Goal: Task Accomplishment & Management: Manage account settings

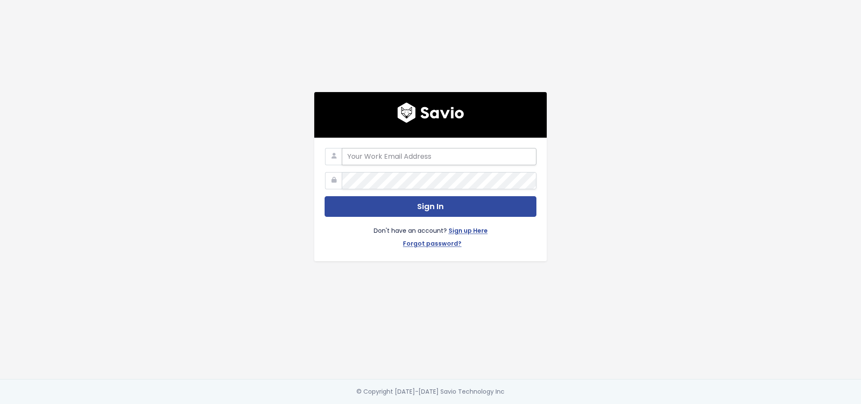
click at [391, 157] on input "email" at bounding box center [439, 156] width 195 height 17
type input "francisco.peleato@toasttab.com"
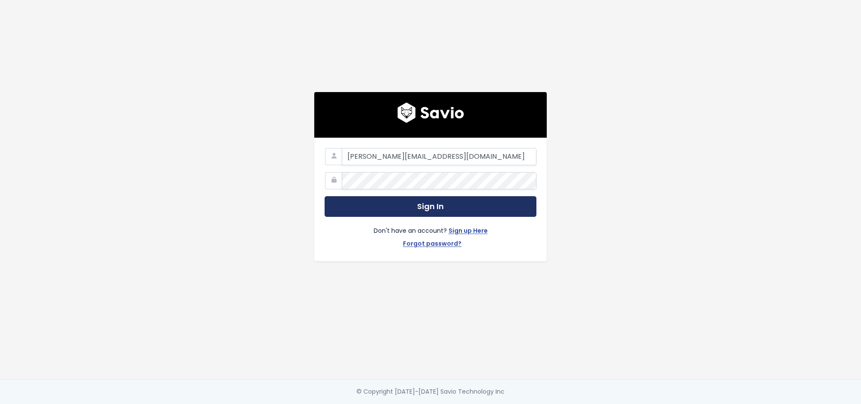
click at [418, 197] on button "Sign In" at bounding box center [431, 206] width 212 height 21
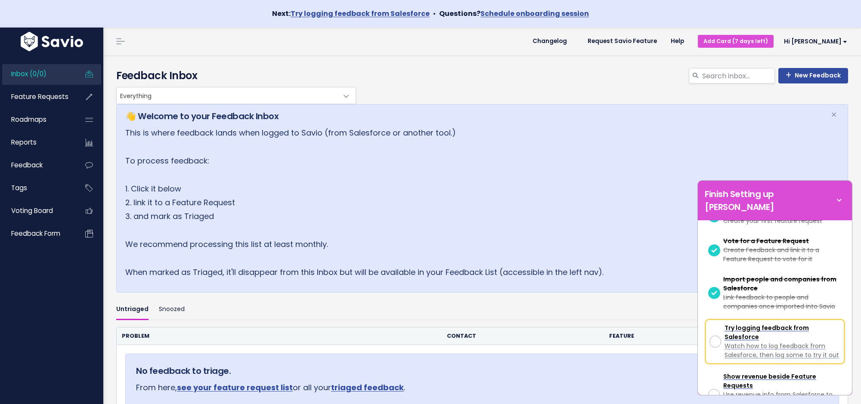
scroll to position [144, 0]
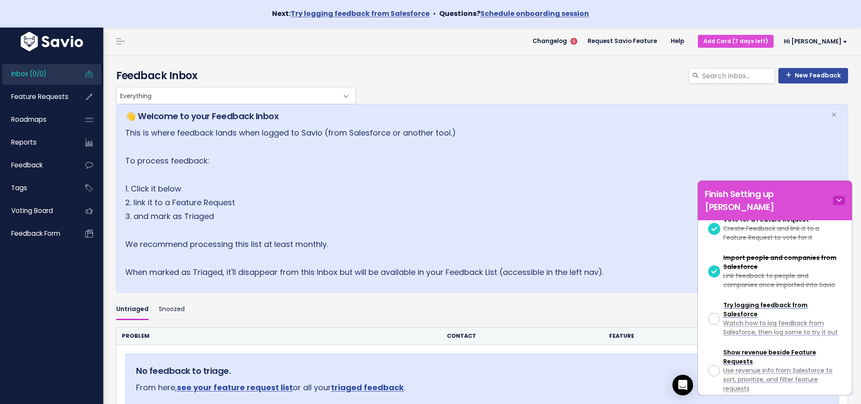
click at [840, 196] on icon at bounding box center [839, 200] width 12 height 9
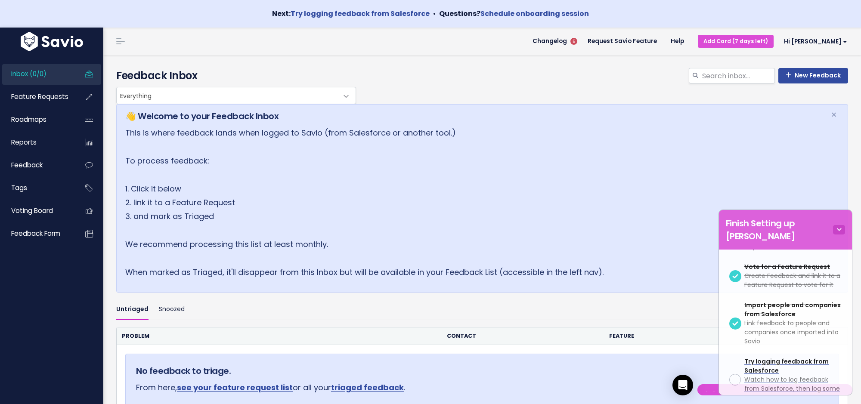
scroll to position [0, 0]
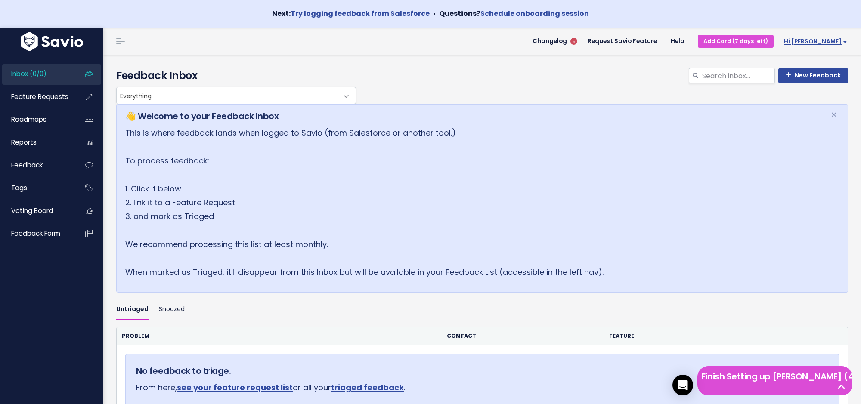
click at [835, 39] on span "Hi [PERSON_NAME]" at bounding box center [815, 41] width 63 height 6
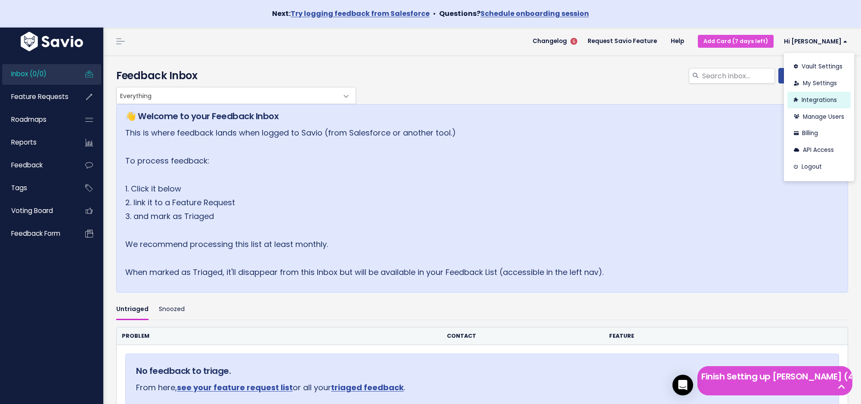
click at [815, 96] on link "Integrations" at bounding box center [818, 100] width 63 height 17
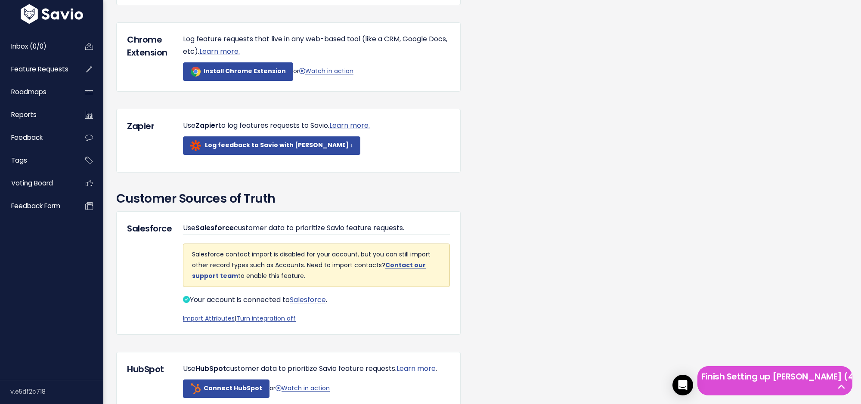
scroll to position [519, 0]
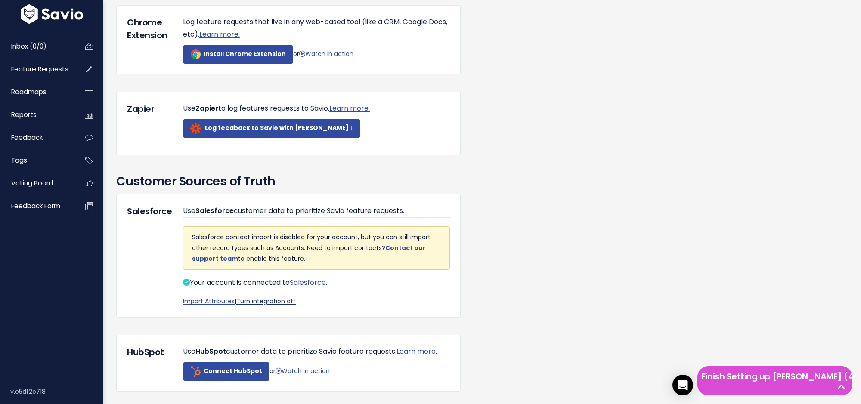
click at [285, 306] on link "Turn integration off" at bounding box center [265, 301] width 59 height 9
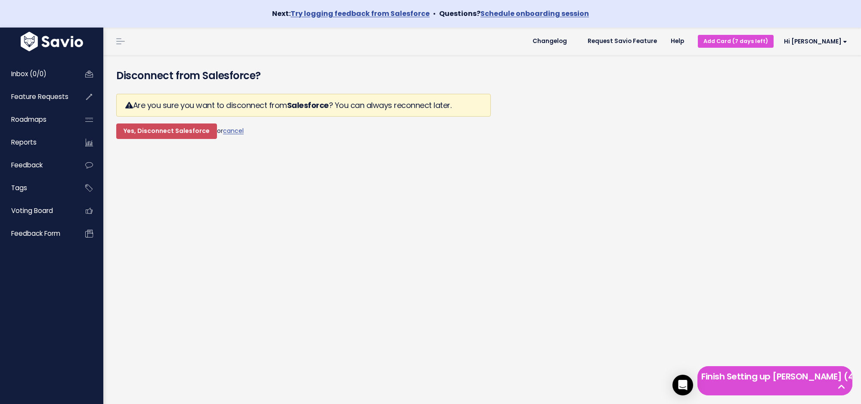
click at [184, 140] on div "Are you sure you want to disconnect from Salesforce ? You can always reconnect …" at bounding box center [303, 116] width 375 height 59
click at [180, 131] on input "Yes, Disconnect Salesforce" at bounding box center [166, 131] width 101 height 15
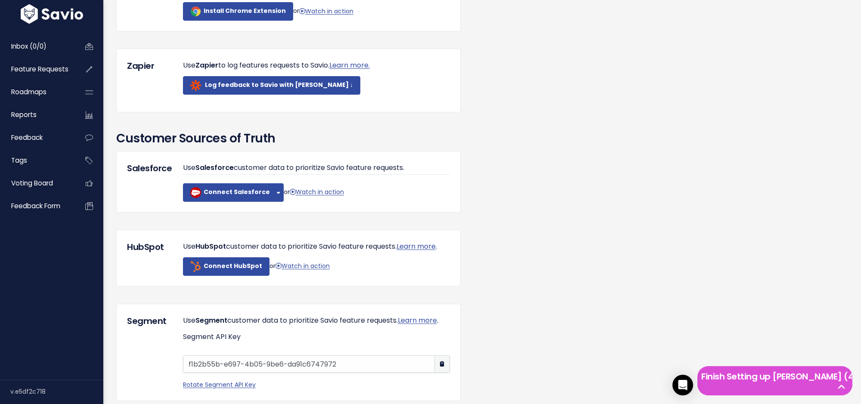
scroll to position [594, 0]
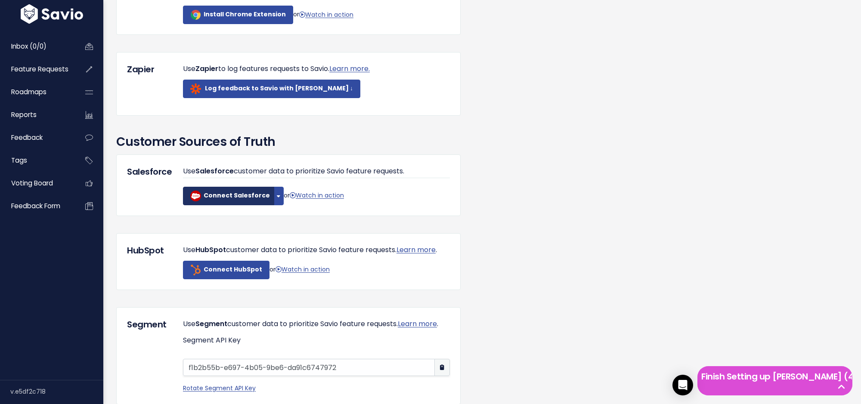
click at [228, 205] on link "Connect Salesforce" at bounding box center [228, 196] width 91 height 19
click at [273, 214] on div "Salesforce Use Salesforce customer data to prioritize Savio feature requests. C…" at bounding box center [288, 186] width 344 height 62
click at [274, 204] on button "button" at bounding box center [279, 196] width 10 height 19
click at [280, 226] on link "Connect Sandbox" at bounding box center [295, 219] width 65 height 17
click at [275, 204] on button "button" at bounding box center [279, 196] width 10 height 19
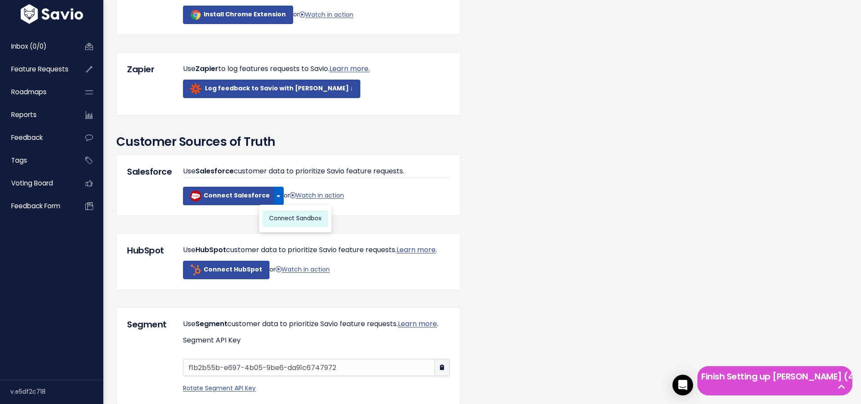
click at [285, 227] on link "Connect Sandbox" at bounding box center [295, 219] width 65 height 17
click at [275, 205] on button "button" at bounding box center [279, 196] width 10 height 19
click at [279, 226] on link "Connect Sandbox" at bounding box center [295, 219] width 65 height 17
click at [274, 205] on button "button" at bounding box center [279, 196] width 10 height 19
click at [284, 227] on link "Connect Sandbox" at bounding box center [295, 219] width 65 height 17
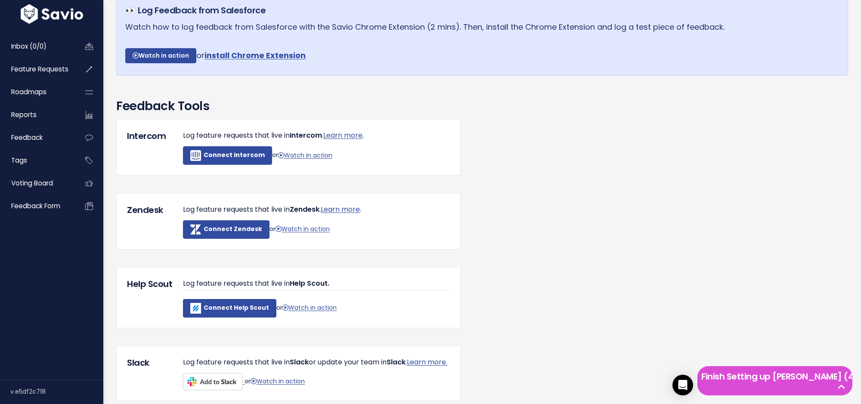
scroll to position [0, 0]
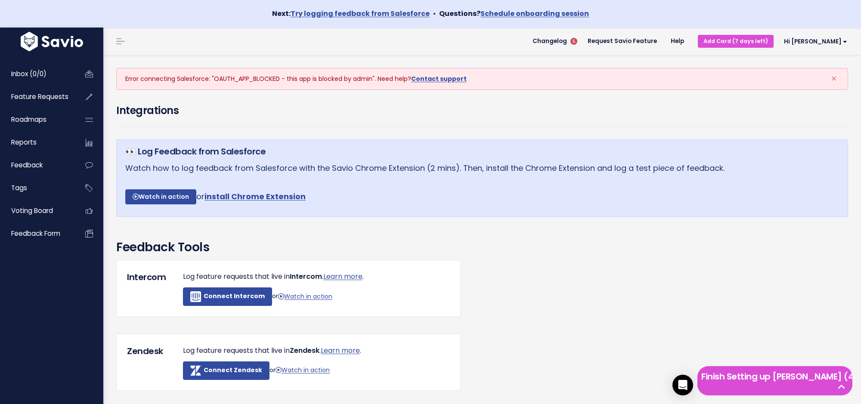
click at [126, 80] on div "Error connecting Salesforce: "OAUTH_APP_BLOCKED - this app is blocked by admin"…" at bounding box center [482, 79] width 732 height 22
copy div "Error connecting Salesforce: "OAUTH_APP_BLOCKED - this app is blocked by admin"."
drag, startPoint x: 122, startPoint y: 80, endPoint x: 375, endPoint y: 81, distance: 253.2
click at [375, 81] on div "Error connecting Salesforce: "OAUTH_APP_BLOCKED - this app is blocked by admin"…" at bounding box center [482, 79] width 732 height 22
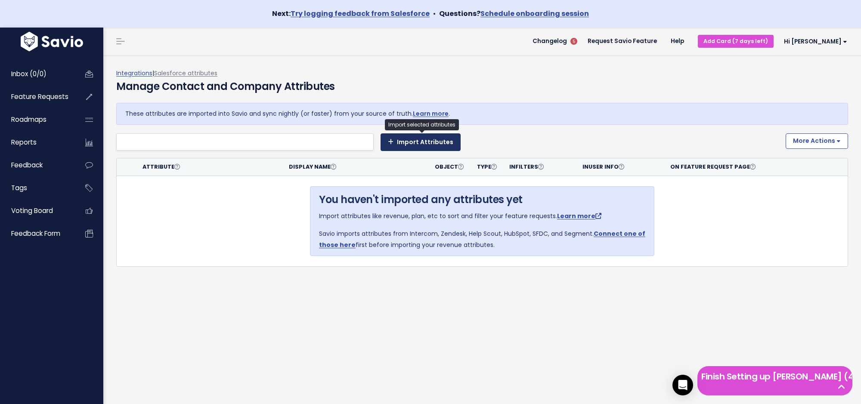
click at [403, 142] on button "Import Attributes" at bounding box center [421, 141] width 80 height 17
click at [329, 145] on li at bounding box center [243, 142] width 248 height 11
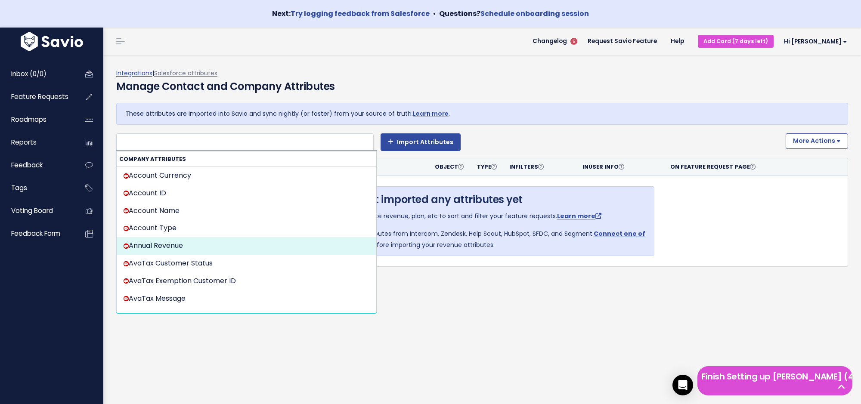
select select "{"id": null, "source_id": 6, "source_name": "Salesforce", "crm_object_type": "A…"
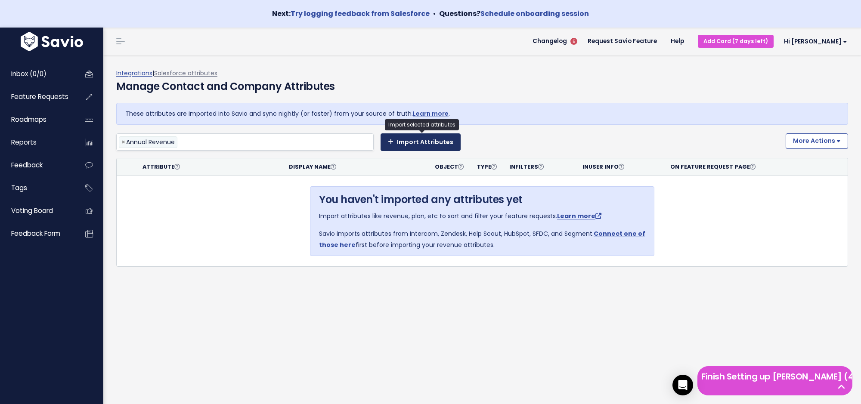
click at [446, 142] on button "Import Attributes" at bounding box center [421, 141] width 80 height 17
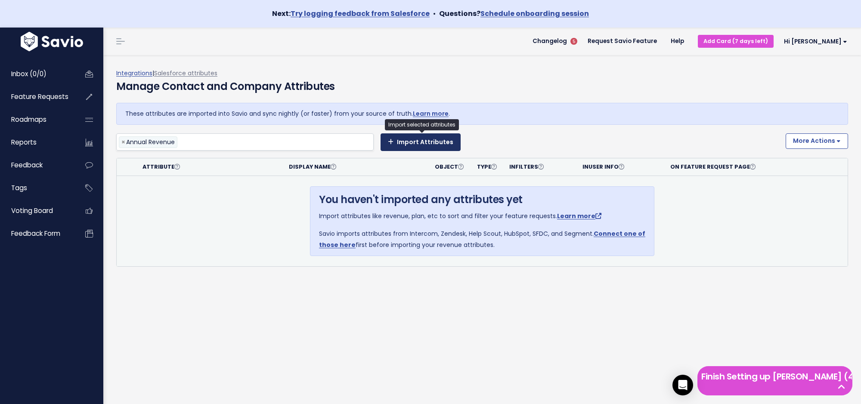
select select
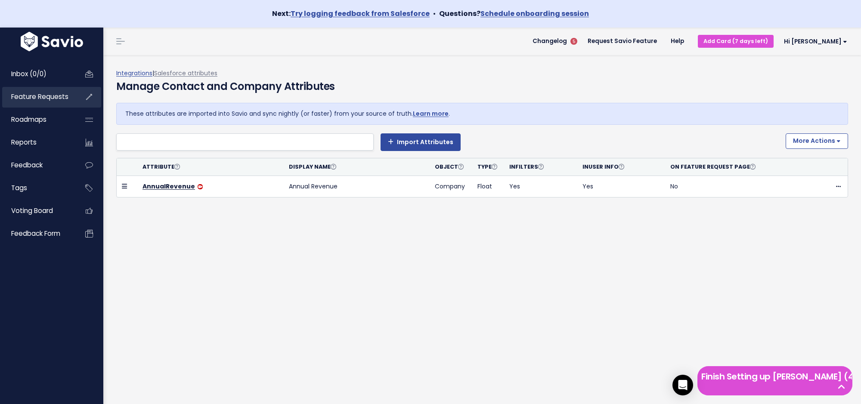
click at [65, 93] on span "Feature Requests" at bounding box center [39, 96] width 57 height 9
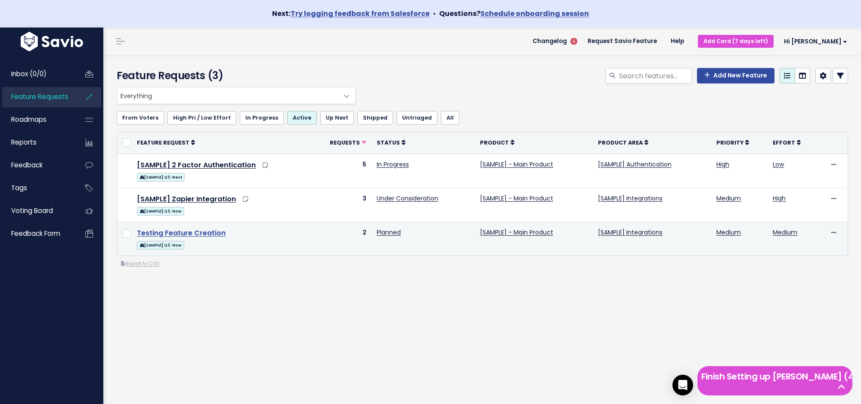
click at [199, 232] on link "Testing Feature Creation" at bounding box center [181, 233] width 89 height 10
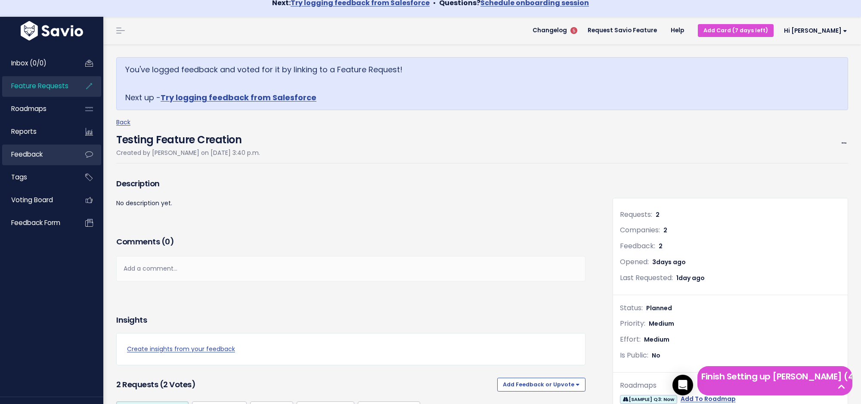
click at [61, 152] on link "Feedback" at bounding box center [36, 155] width 69 height 20
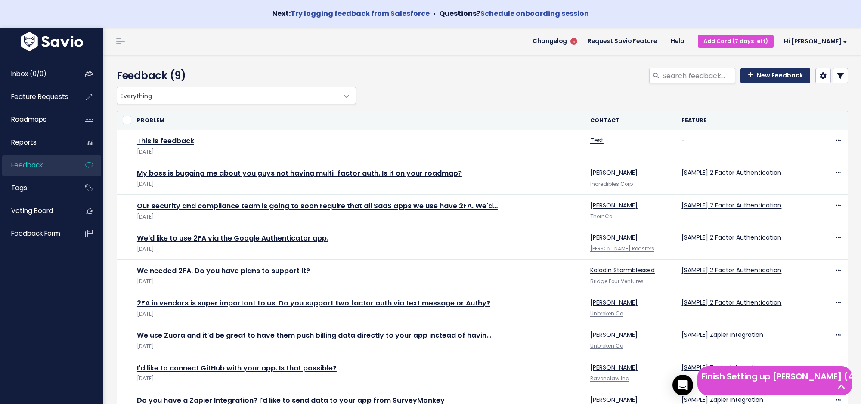
click at [769, 77] on link "New Feedback" at bounding box center [776, 75] width 70 height 15
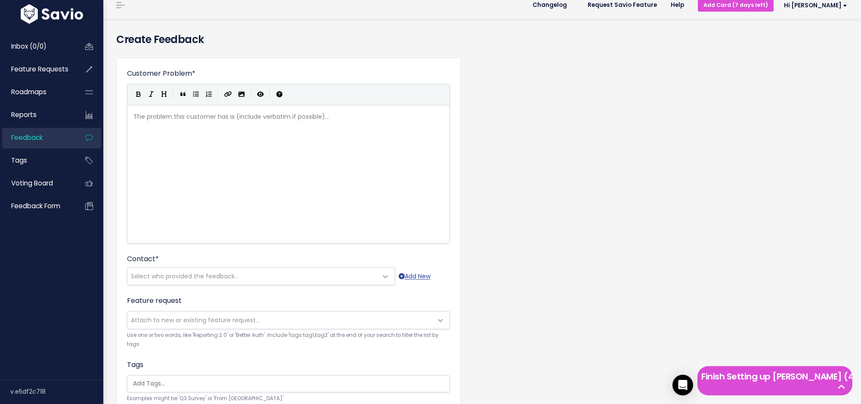
scroll to position [47, 0]
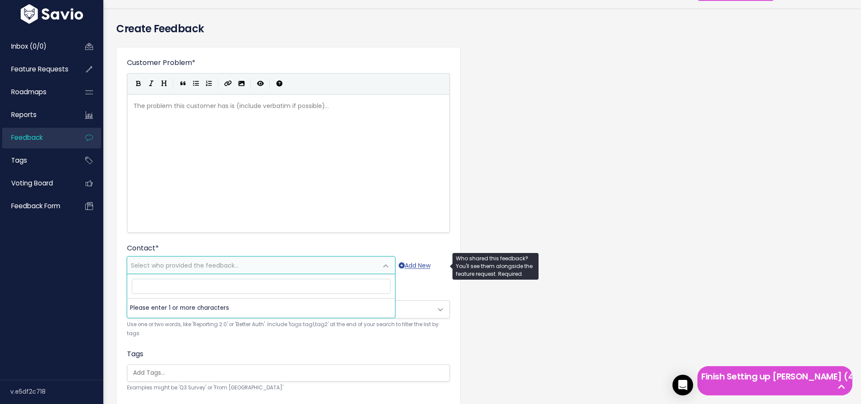
click at [208, 263] on span "Select who provided the feedback..." at bounding box center [185, 265] width 108 height 9
type input "test"
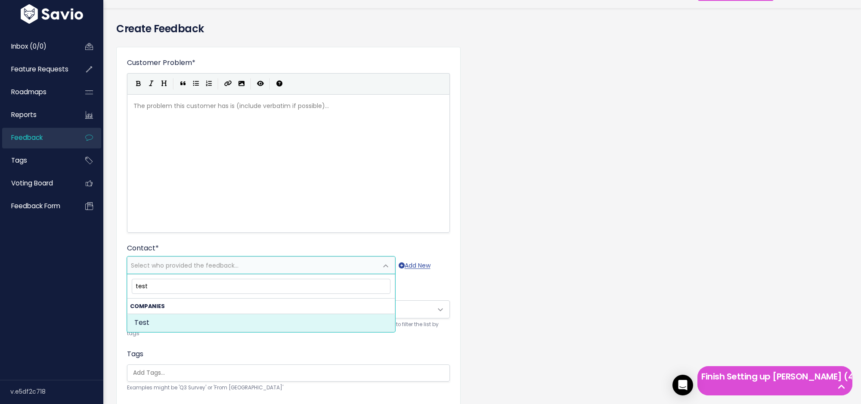
click at [276, 293] on input "test" at bounding box center [261, 286] width 259 height 15
click at [276, 286] on input "test" at bounding box center [261, 286] width 259 height 15
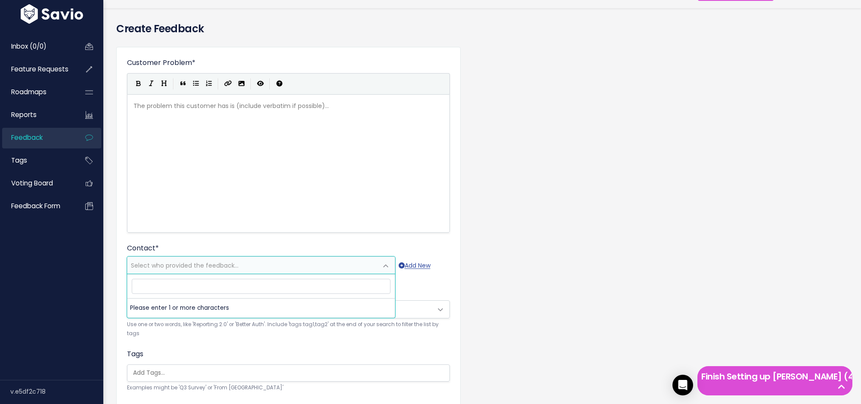
click at [524, 166] on div "Customer Problem * | | | | The problem this customer has is (include verbatim i…" at bounding box center [482, 272] width 745 height 464
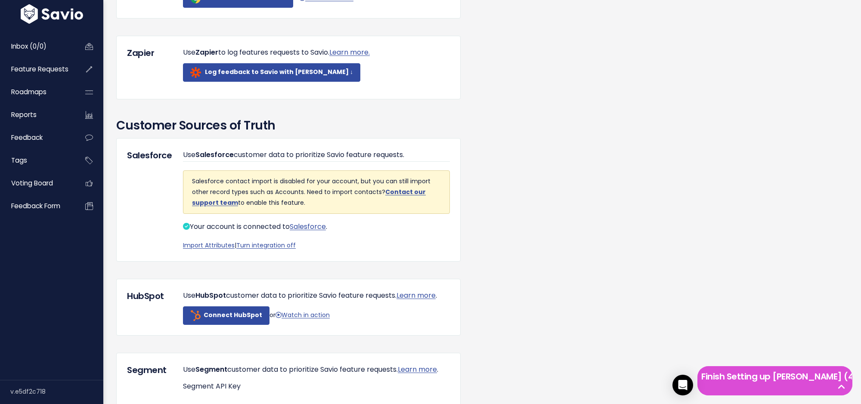
scroll to position [577, 0]
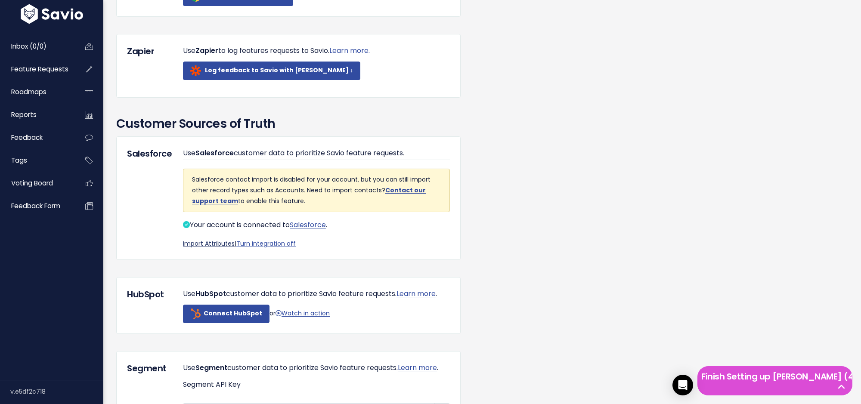
click at [217, 248] on link "Import Attributes" at bounding box center [209, 243] width 52 height 9
